Goal: Answer question/provide support

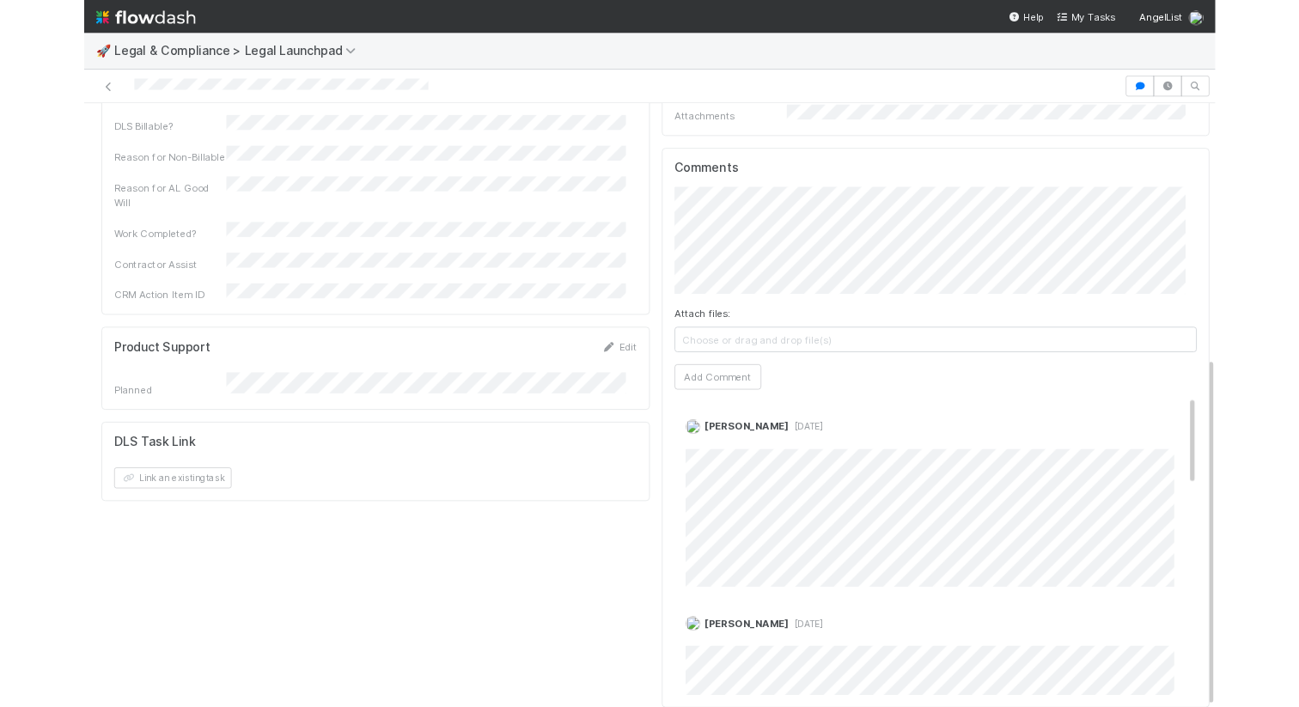
scroll to position [549, 0]
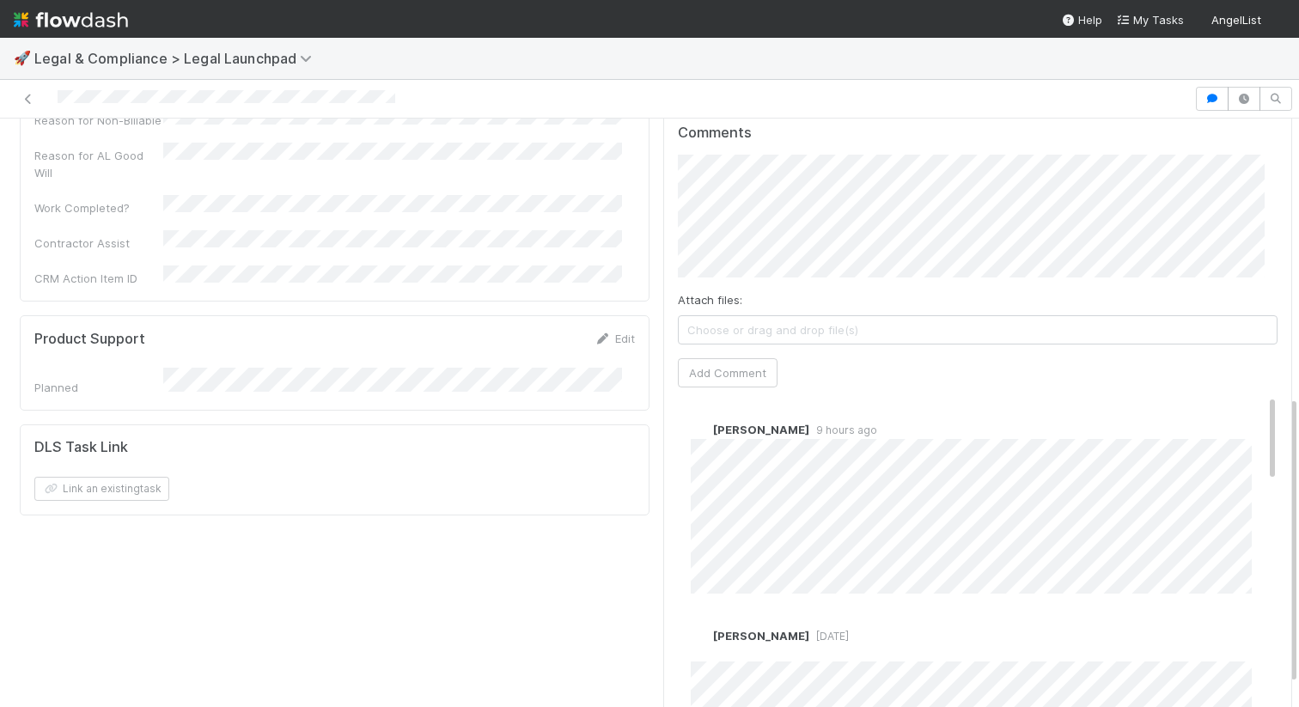
scroll to position [567, 0]
click at [841, 195] on span "Catherine Lambright" at bounding box center [797, 200] width 87 height 14
click at [704, 357] on button "Add Comment" at bounding box center [728, 371] width 100 height 29
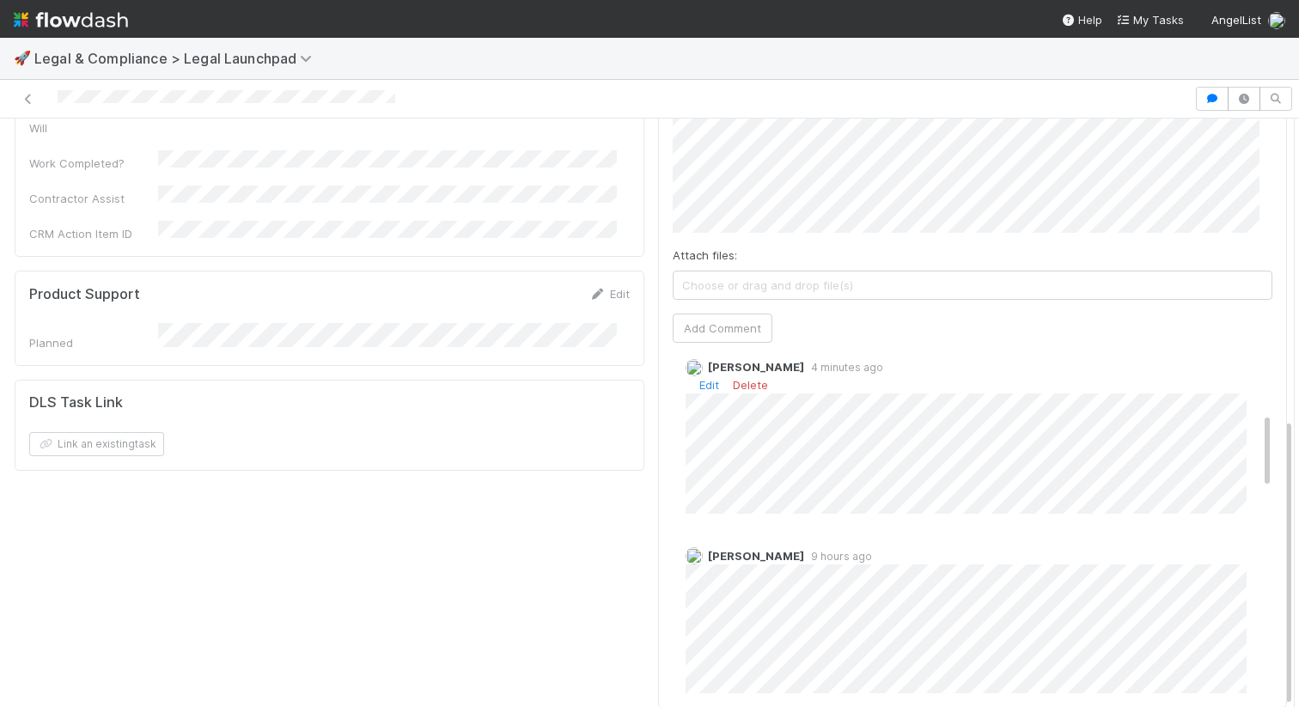
scroll to position [0, 0]
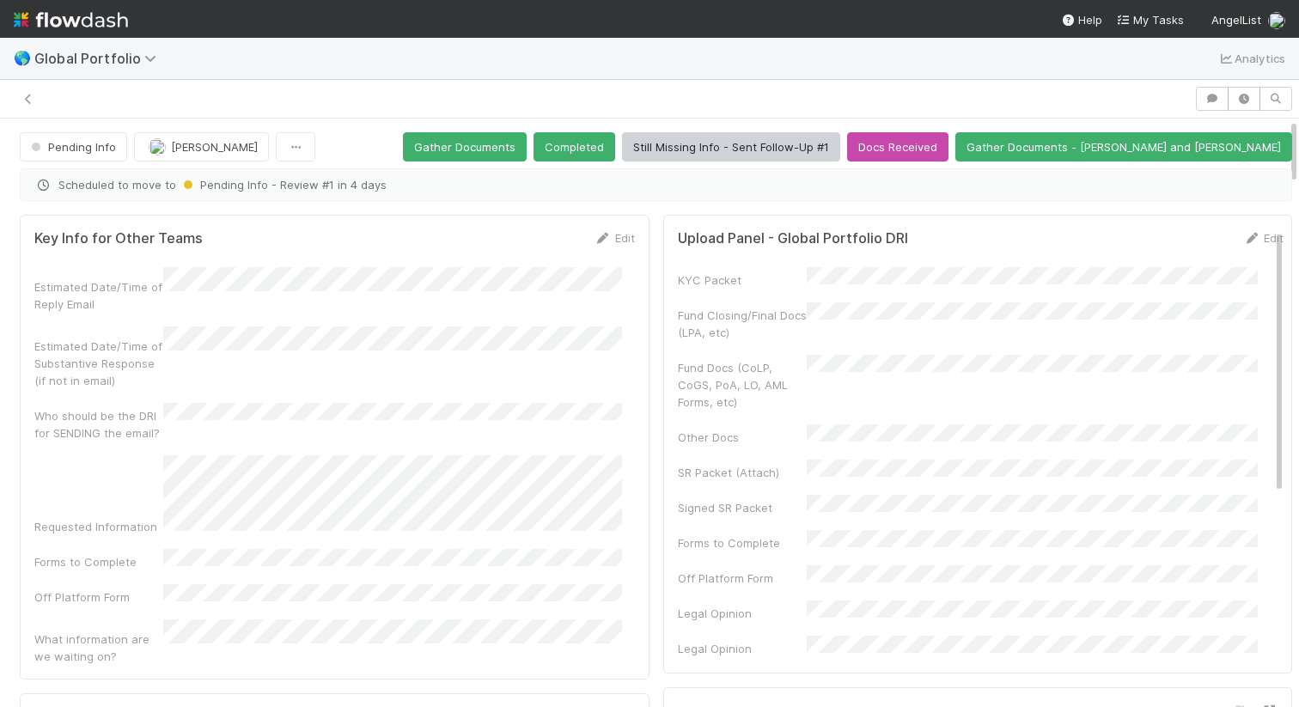
scroll to position [336, 574]
